Goal: Contribute content

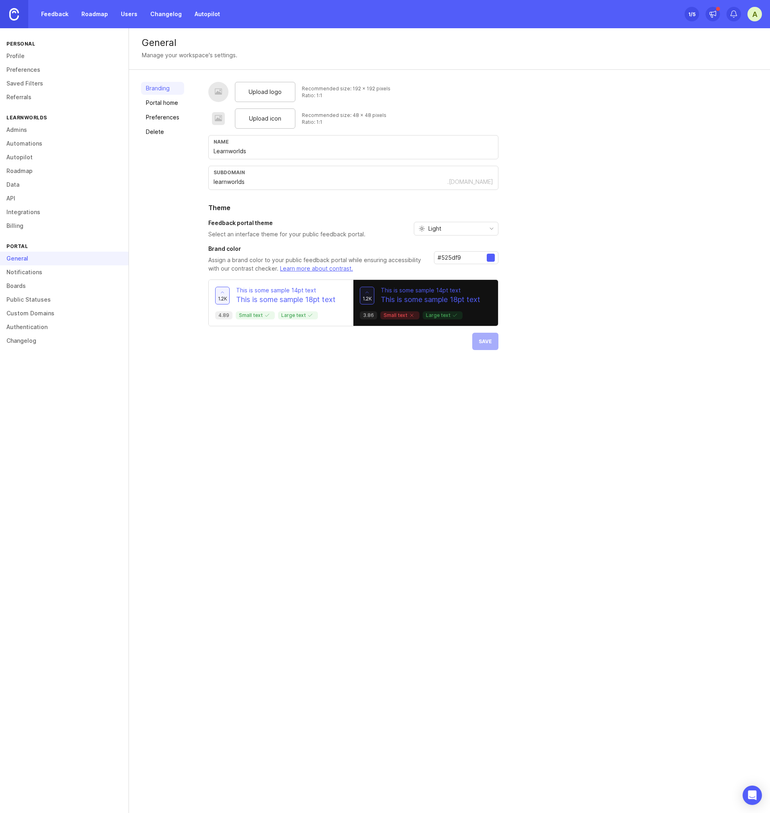
click at [21, 279] on link "Boards" at bounding box center [64, 286] width 129 height 14
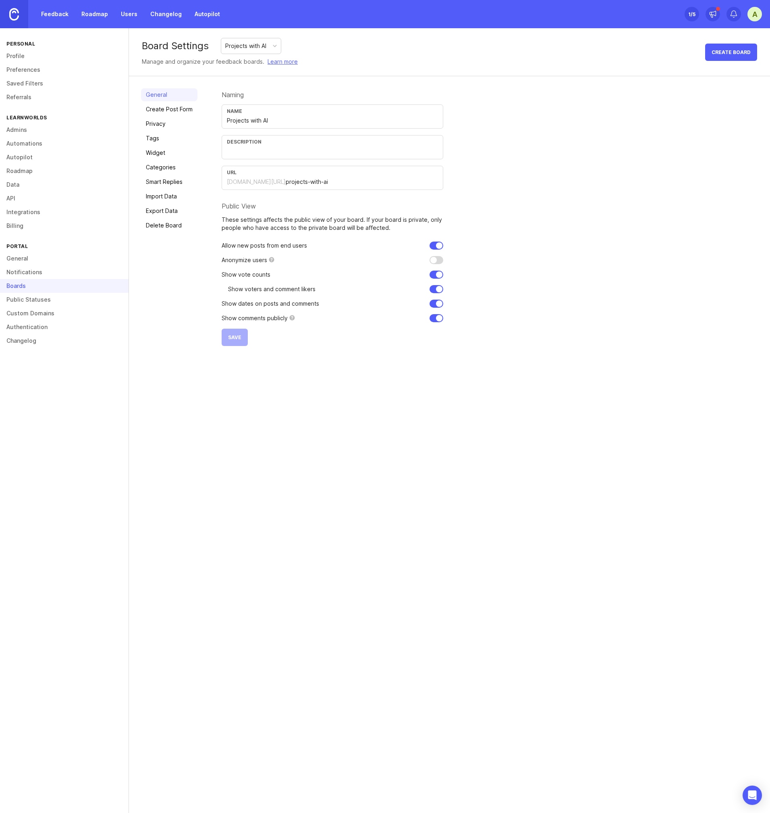
click at [175, 127] on link "Privacy" at bounding box center [169, 123] width 56 height 13
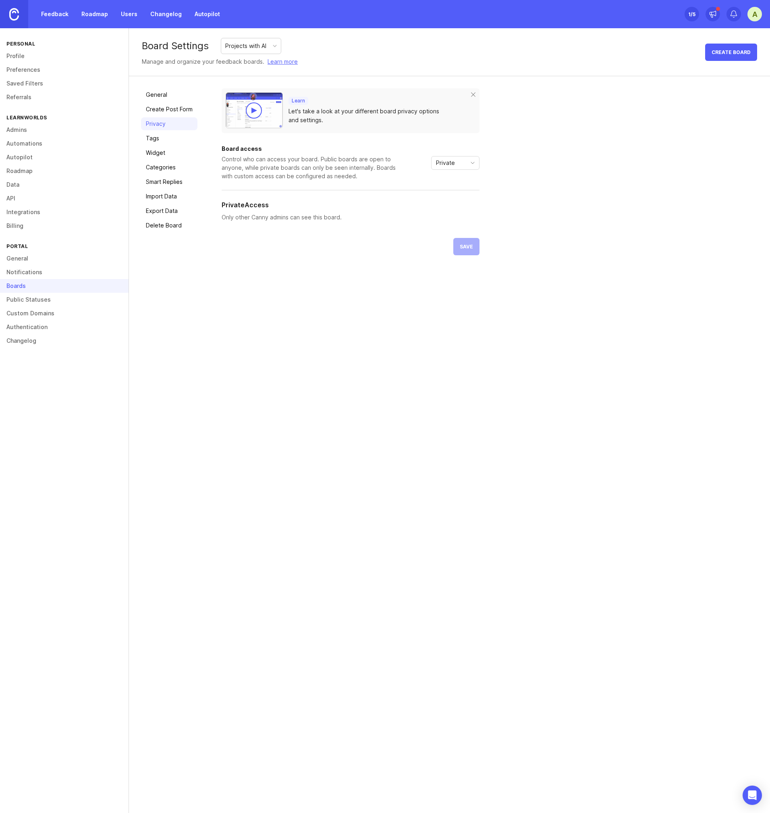
click at [458, 163] on div "Private" at bounding box center [449, 162] width 35 height 13
click at [455, 188] on span "Public" at bounding box center [446, 191] width 19 height 9
click at [473, 306] on button "save" at bounding box center [466, 303] width 26 height 17
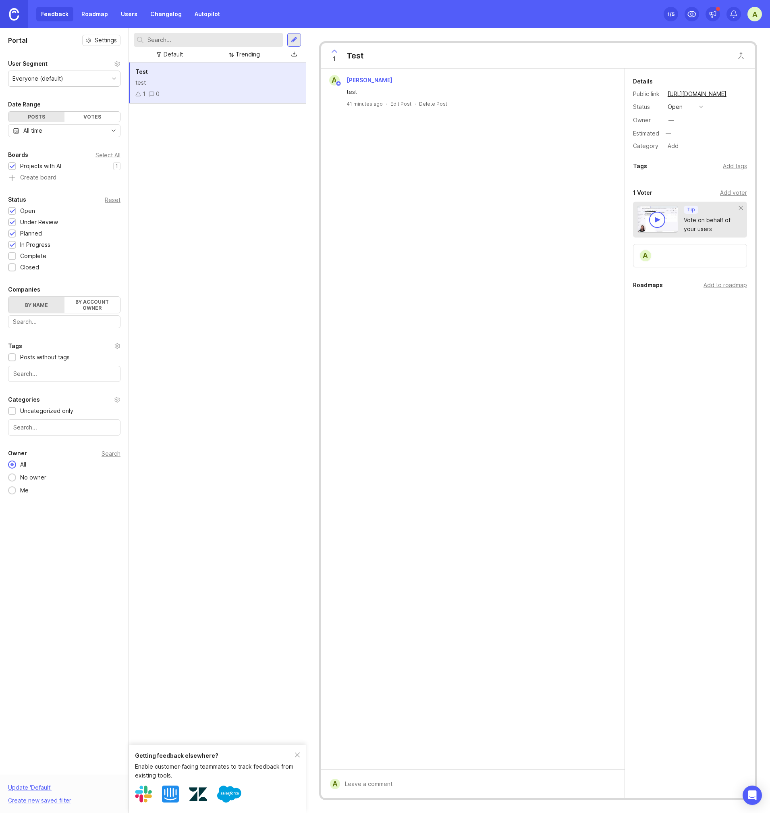
click at [212, 90] on div "1 0" at bounding box center [217, 93] width 164 height 9
click at [355, 94] on div "test" at bounding box center [478, 91] width 262 height 9
click at [350, 93] on div "test" at bounding box center [478, 91] width 262 height 9
click at [229, 97] on div "1 0" at bounding box center [217, 93] width 164 height 9
click at [211, 86] on div "test" at bounding box center [217, 82] width 164 height 9
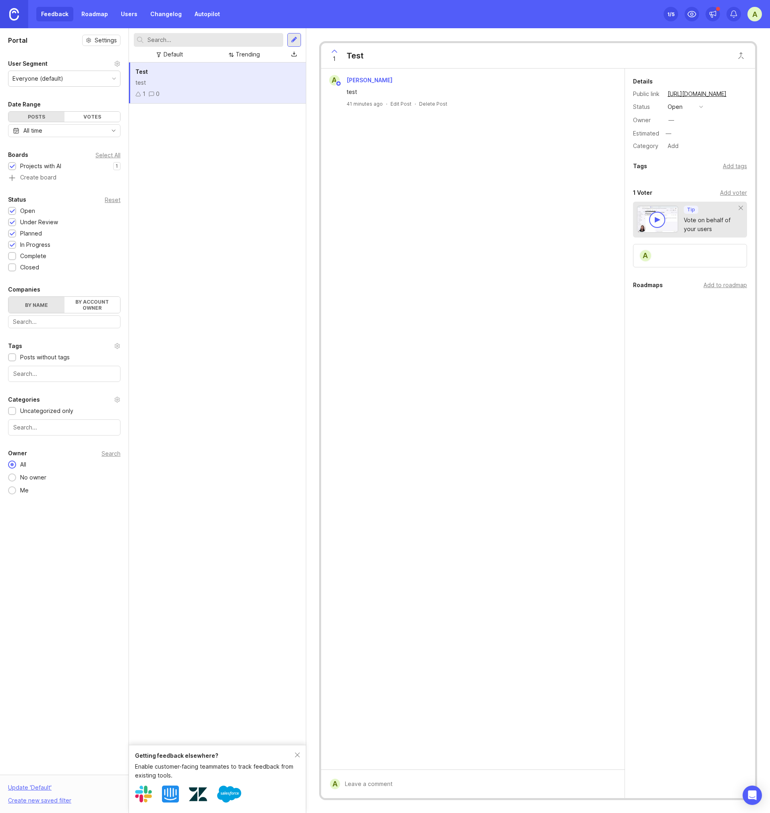
click at [210, 86] on div "test" at bounding box center [217, 82] width 164 height 9
drag, startPoint x: 424, startPoint y: 235, endPoint x: 338, endPoint y: 84, distance: 173.7
click at [425, 230] on div "A [PERSON_NAME] test 41 minutes ago · Edit Post · Delete Post" at bounding box center [473, 419] width 304 height 701
click at [350, 92] on div "test" at bounding box center [478, 91] width 262 height 9
click at [373, 114] on input "Test" at bounding box center [473, 112] width 277 height 9
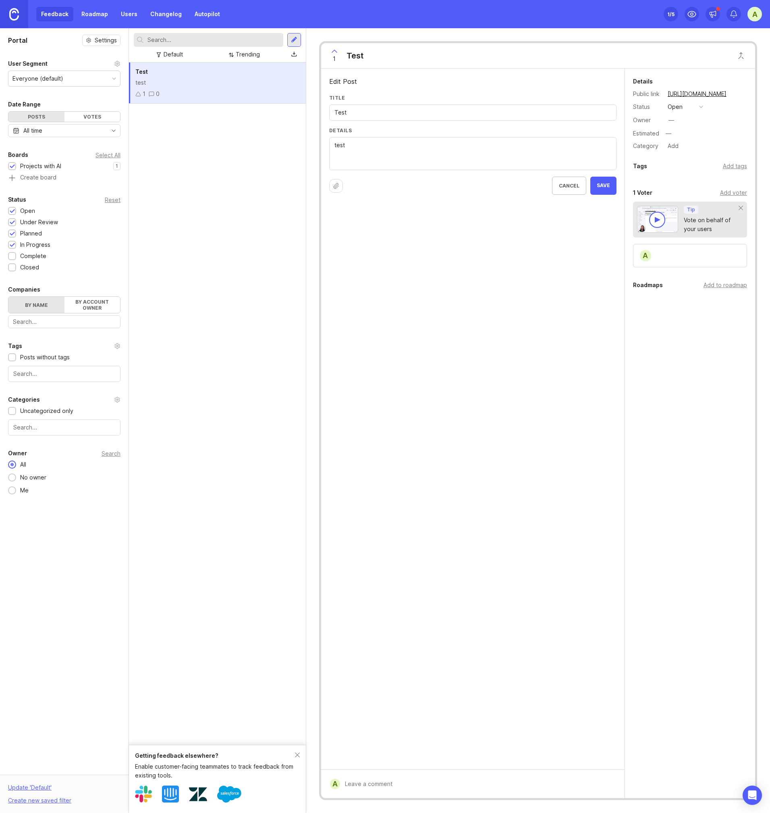
click at [373, 114] on input "Test" at bounding box center [473, 112] width 277 height 9
click at [360, 108] on input "Create documentation for human and LLMs" at bounding box center [473, 112] width 277 height 9
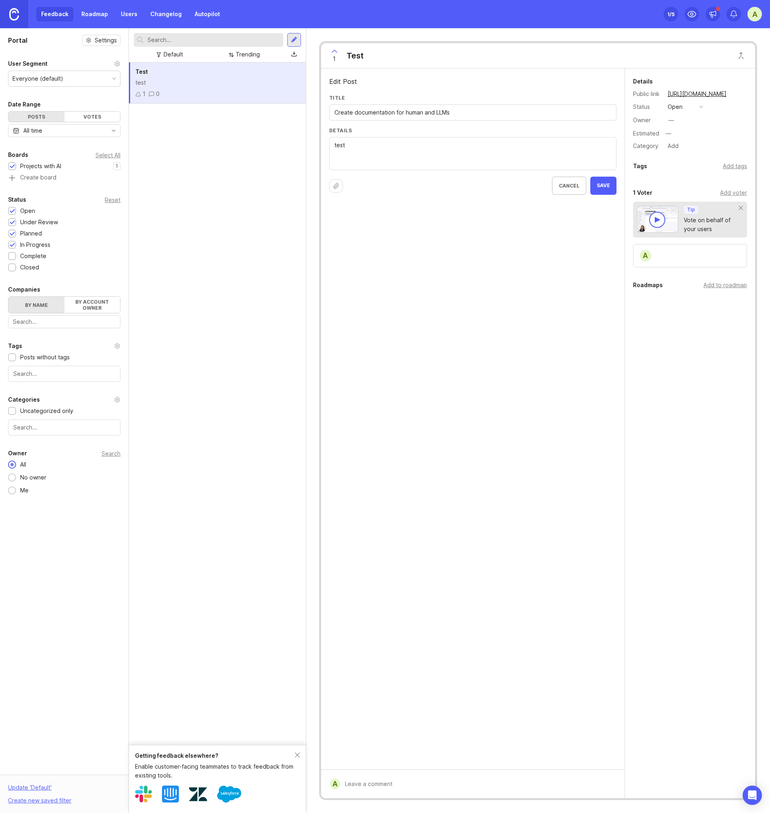
click at [444, 119] on div "Create documentation for human and LLMs" at bounding box center [472, 112] width 287 height 16
drag, startPoint x: 444, startPoint y: 119, endPoint x: 447, endPoint y: 114, distance: 5.3
click at [445, 118] on div "Create documentation for human and LLMs" at bounding box center [472, 112] width 287 height 16
click at [447, 114] on input "Create documentation for human and LLMs" at bounding box center [473, 112] width 277 height 9
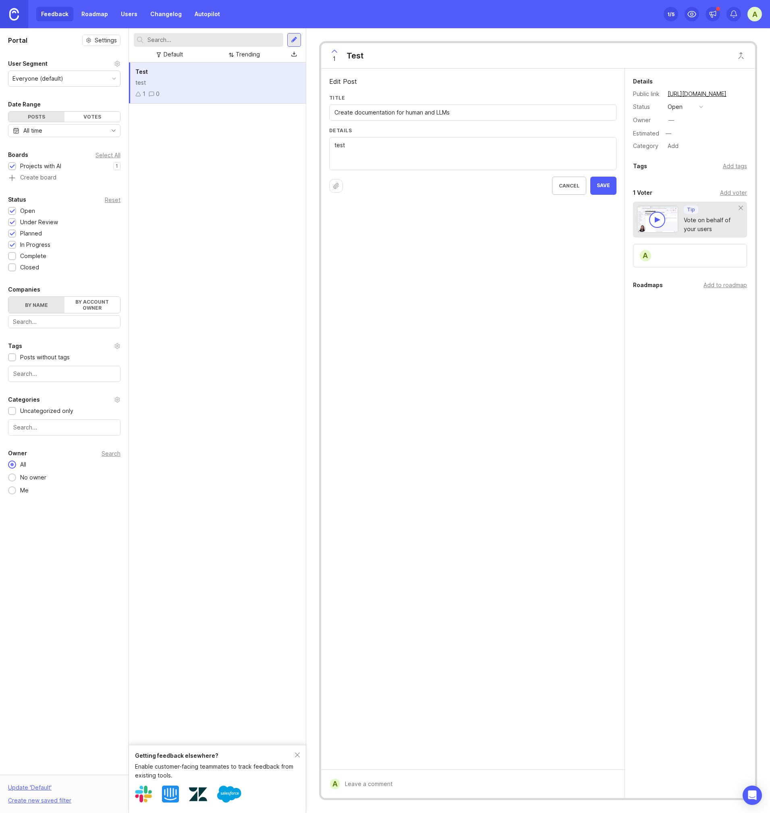
paste input "Documentation for Humans &"
type input "Documentation for Humans & LLMs"
click at [378, 145] on textarea "test" at bounding box center [473, 154] width 277 height 27
paste textarea "Create a single-source documentation system designed to serve both human engine…"
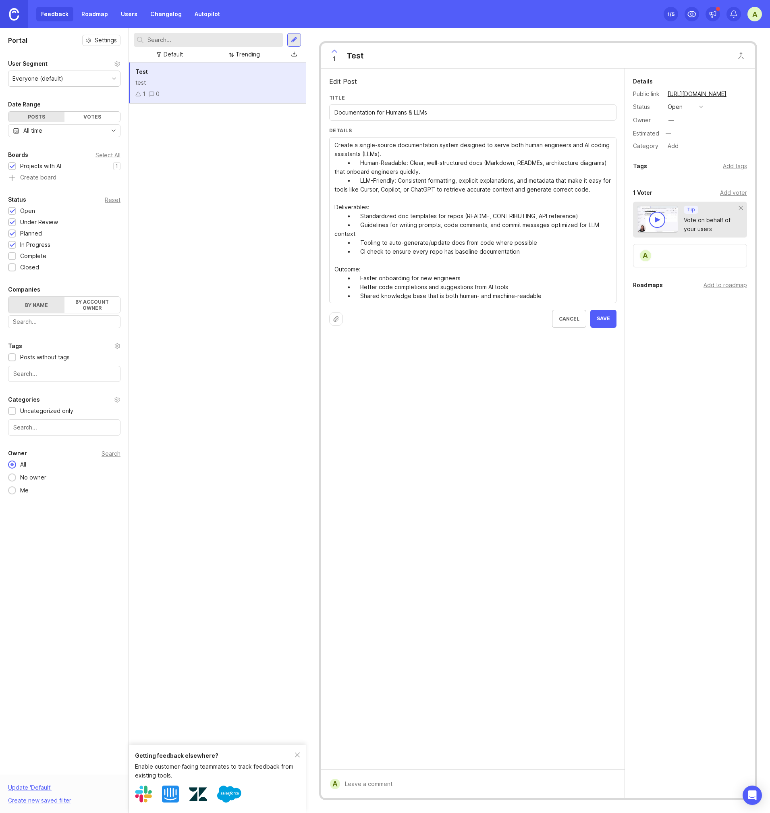
click at [475, 294] on textarea "test" at bounding box center [473, 221] width 277 height 160
click at [476, 296] on textarea "test" at bounding box center [473, 221] width 277 height 160
type textarea "Create a single-source documentation system designed to serve both human engine…"
click at [607, 314] on button "Save" at bounding box center [604, 319] width 26 height 18
